Goal: Transaction & Acquisition: Subscribe to service/newsletter

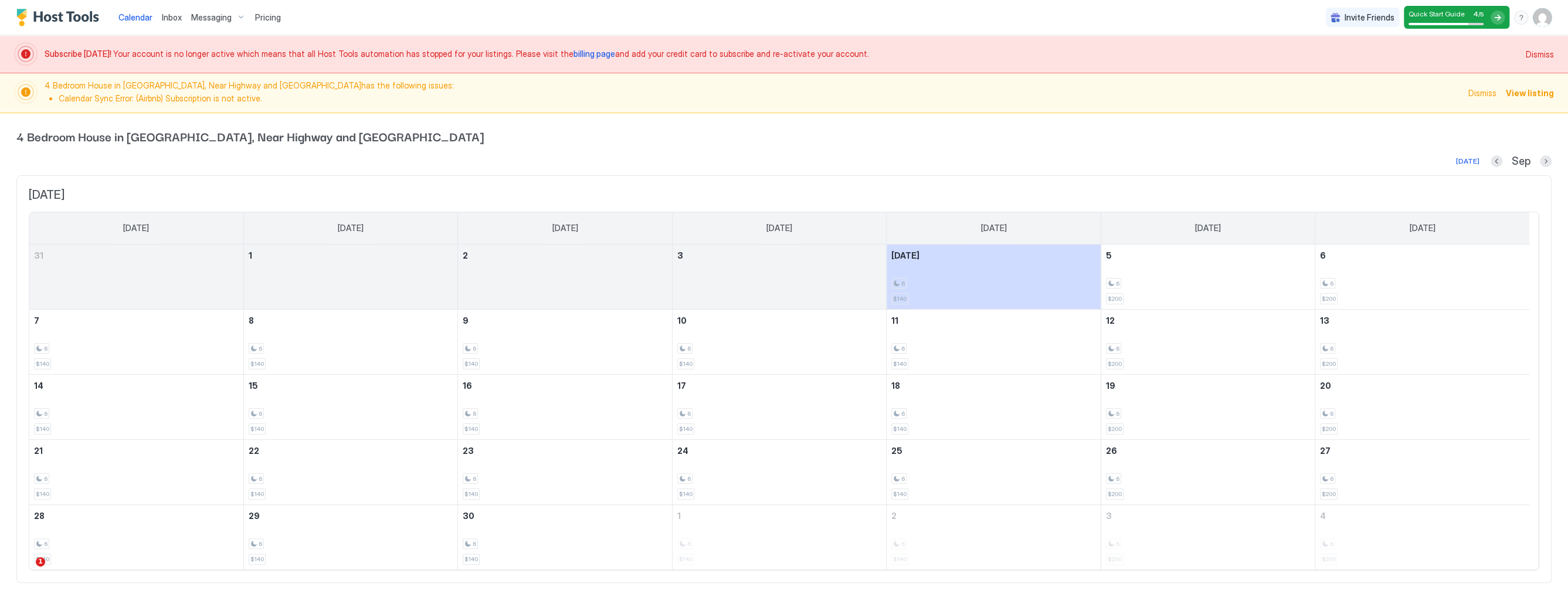
click at [1527, 56] on span "Dismiss" at bounding box center [1540, 54] width 28 height 13
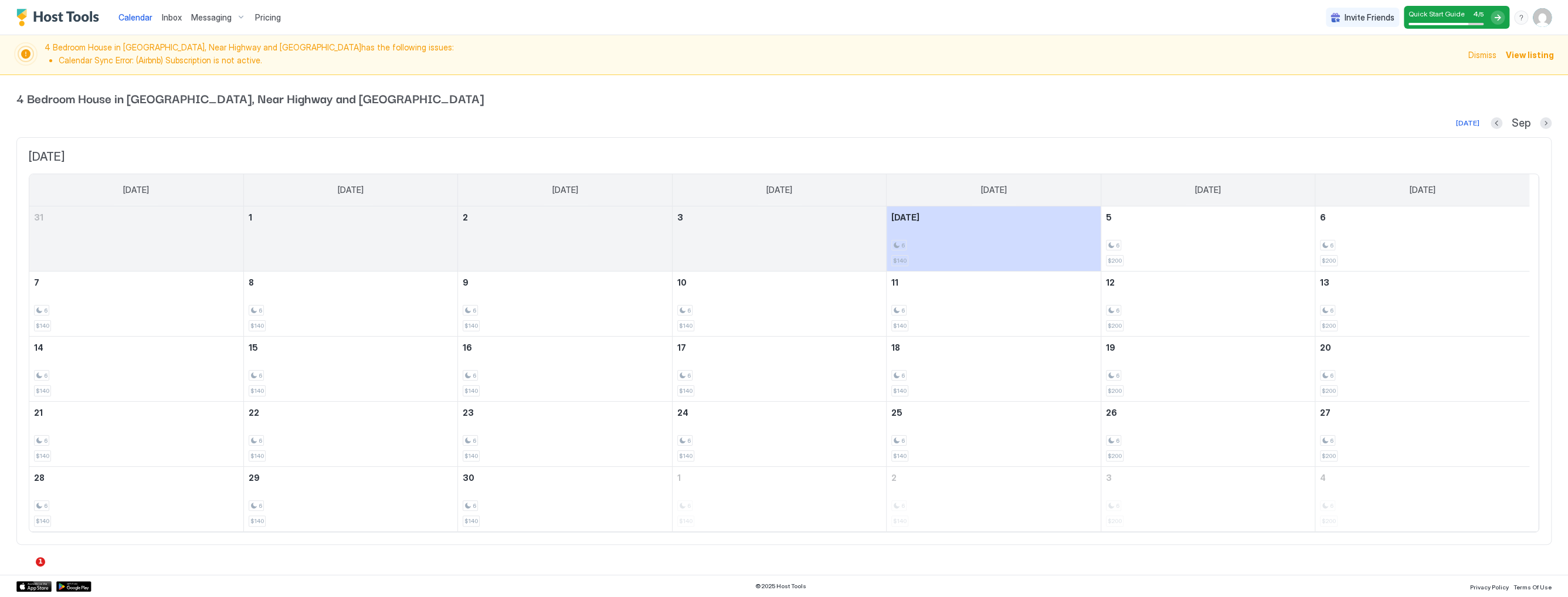
click at [1488, 57] on span "Dismiss" at bounding box center [1482, 55] width 28 height 13
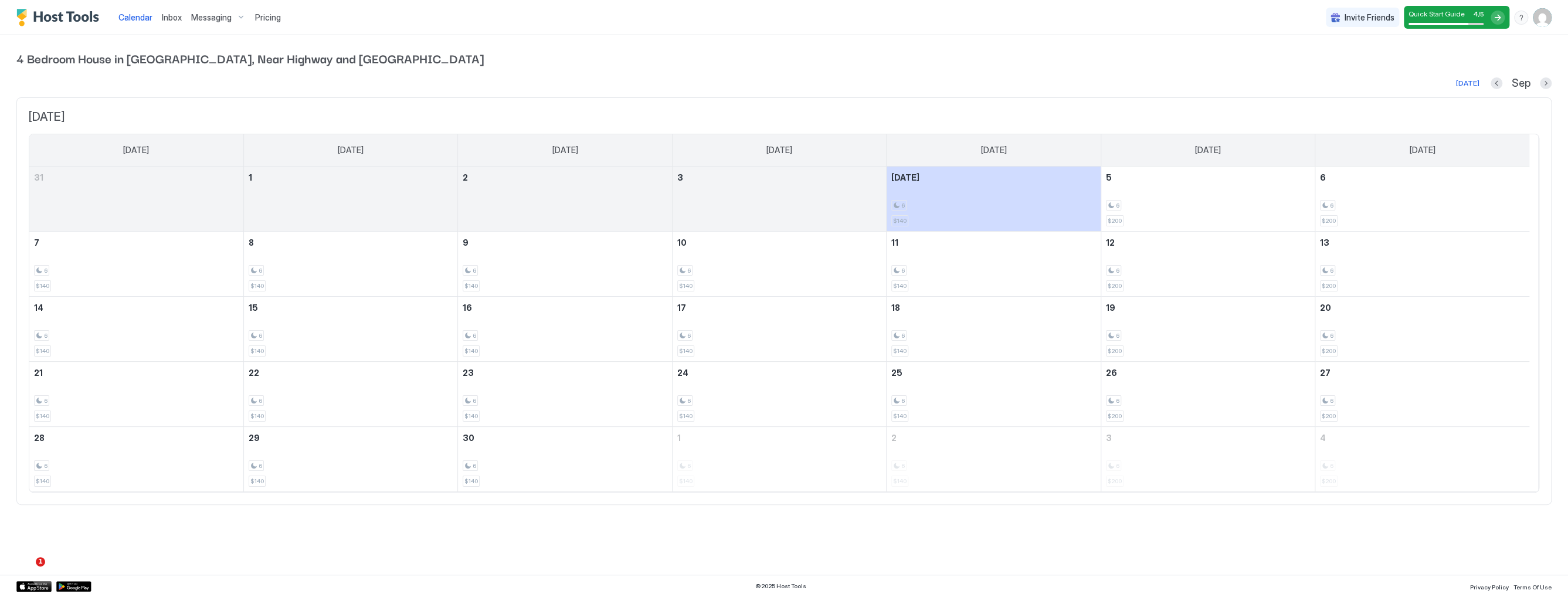
click at [59, 20] on img "Host Tools Logo" at bounding box center [60, 17] width 88 height 17
click at [171, 17] on span "Inbox" at bounding box center [171, 17] width 20 height 10
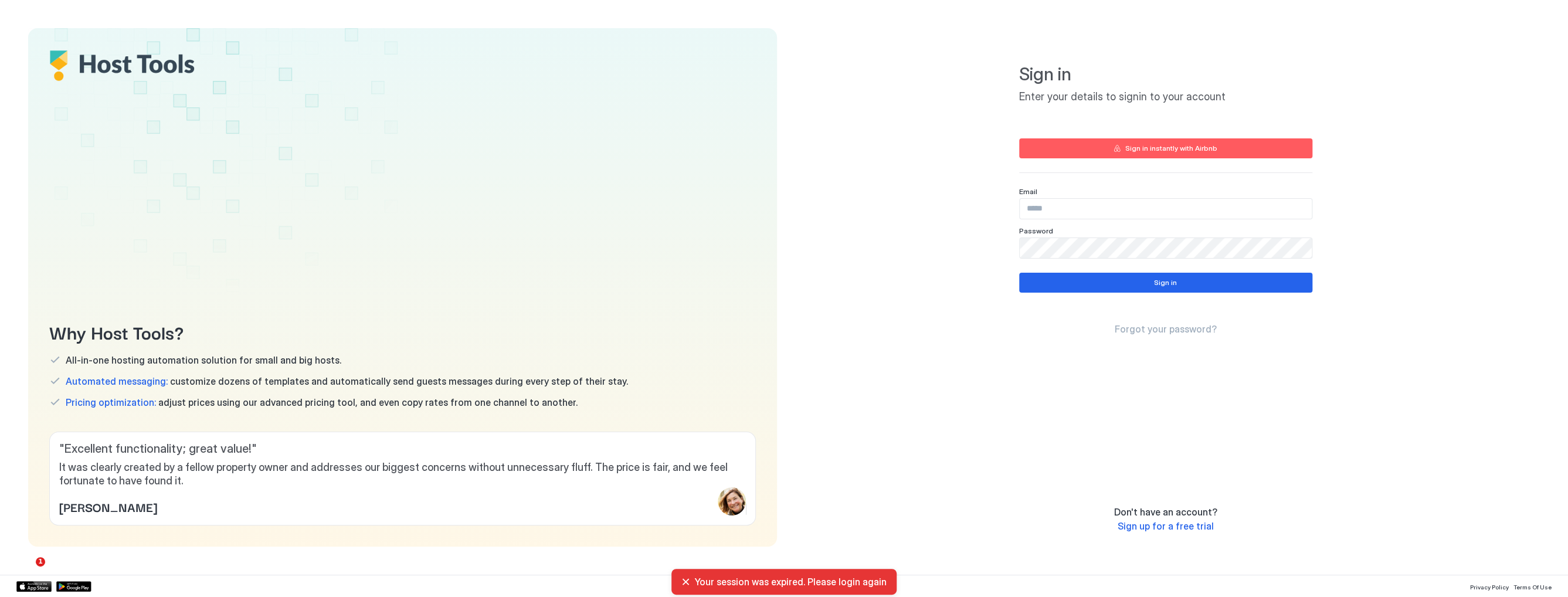
type input "**********"
click at [1123, 282] on button "Sign in" at bounding box center [1165, 282] width 293 height 20
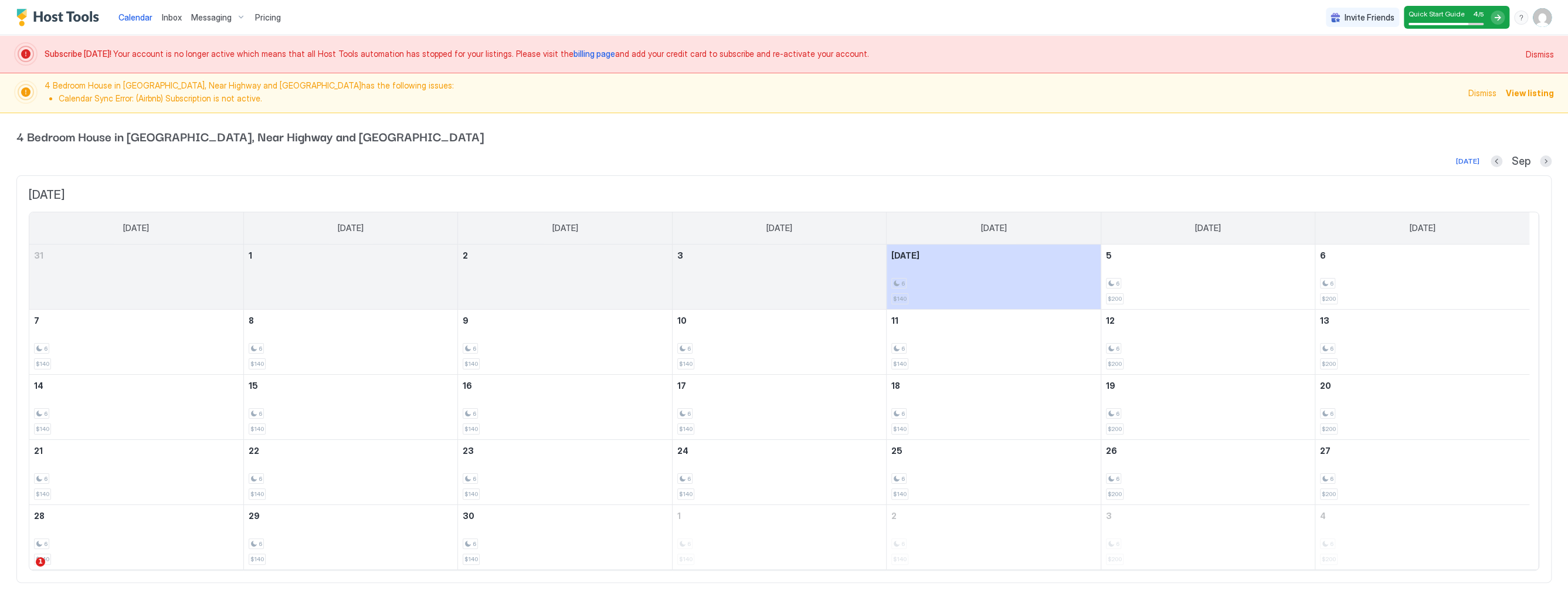
click at [1465, 18] on div "Quick Start Guide 4 / 5" at bounding box center [1446, 17] width 75 height 16
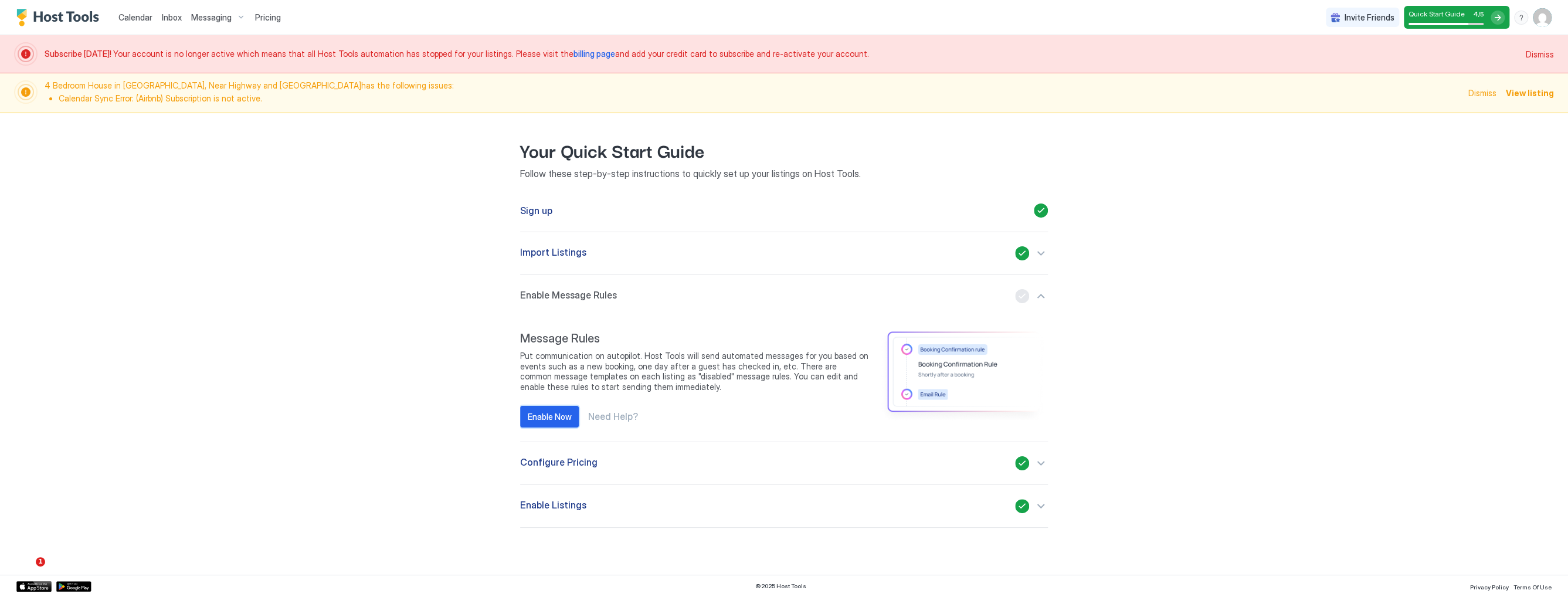
click at [564, 417] on div "Enable Now" at bounding box center [550, 417] width 44 height 13
click at [573, 56] on span "billing page" at bounding box center [594, 53] width 42 height 10
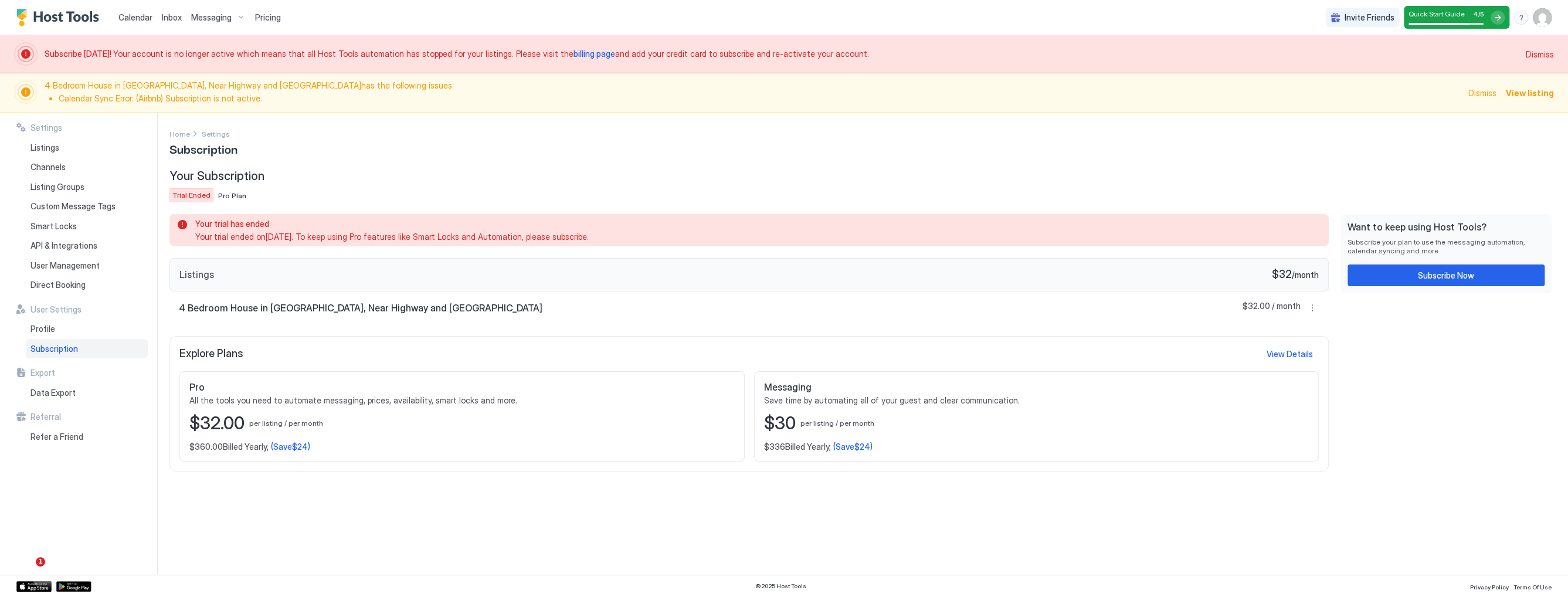
click at [1441, 261] on div "Want to keep using Host Tools? Subscribe your plan to use the messaging automat…" at bounding box center [1446, 254] width 197 height 65
click at [1433, 270] on div "Subscribe Now" at bounding box center [1446, 276] width 57 height 13
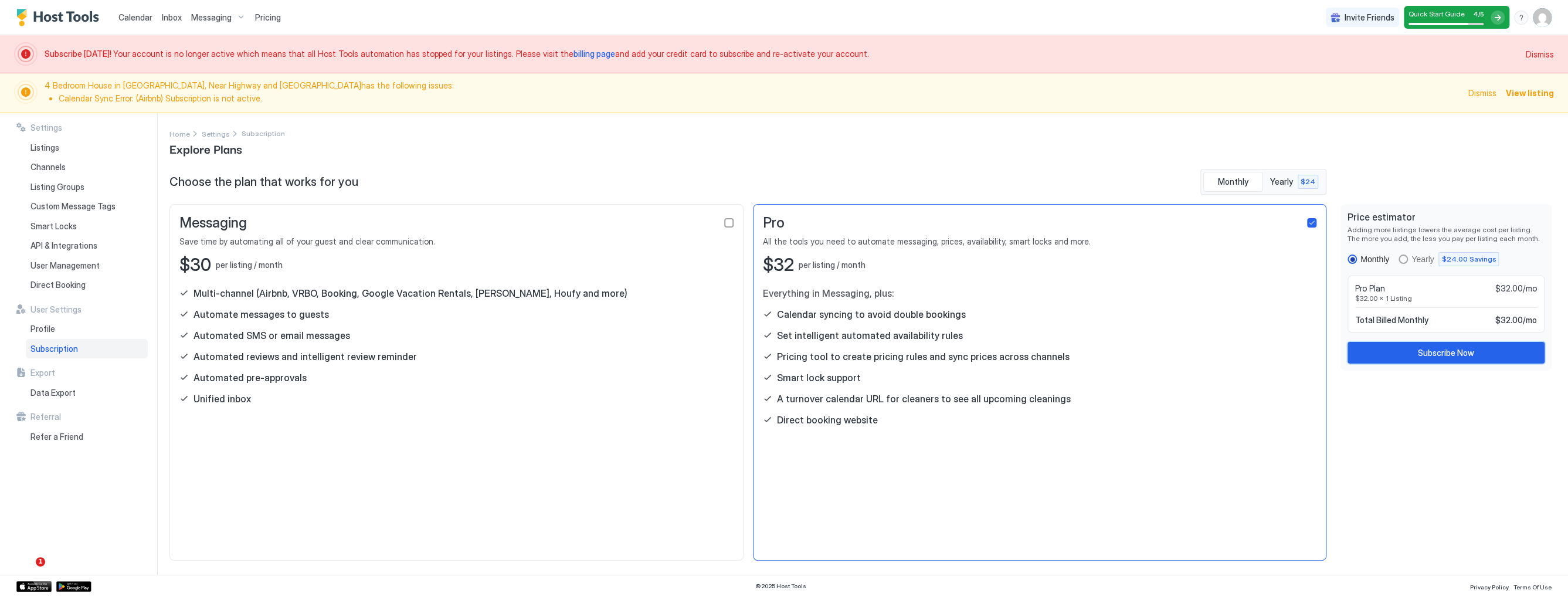
click at [1418, 350] on div "Subscribe Now" at bounding box center [1446, 353] width 57 height 13
